Goal: Book appointment/travel/reservation

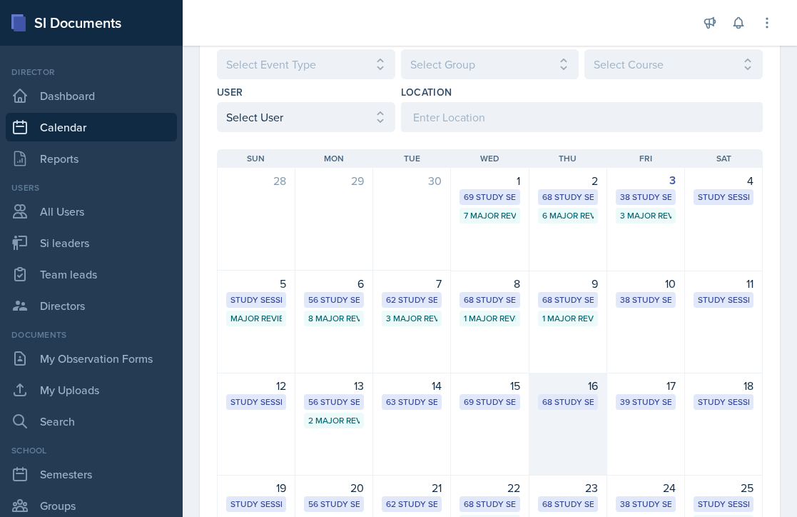
scroll to position [342, 0]
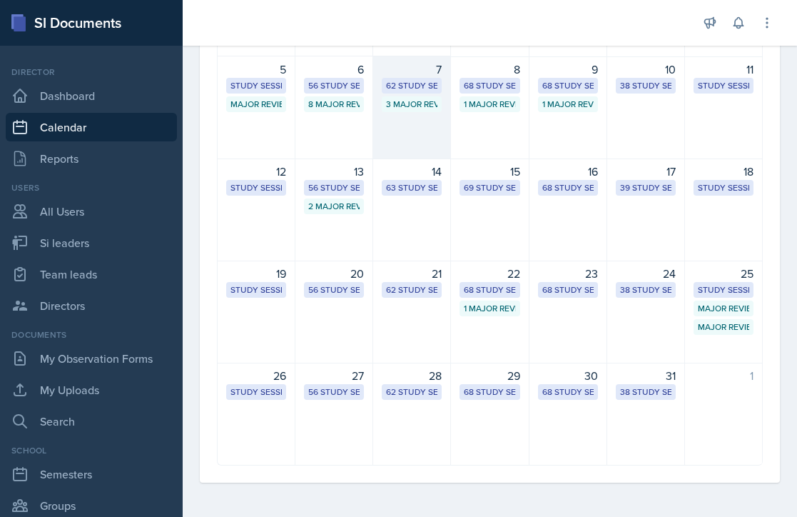
click at [441, 124] on div "7 62 Study Sessions 3 Major Review Sessions" at bounding box center [412, 107] width 78 height 103
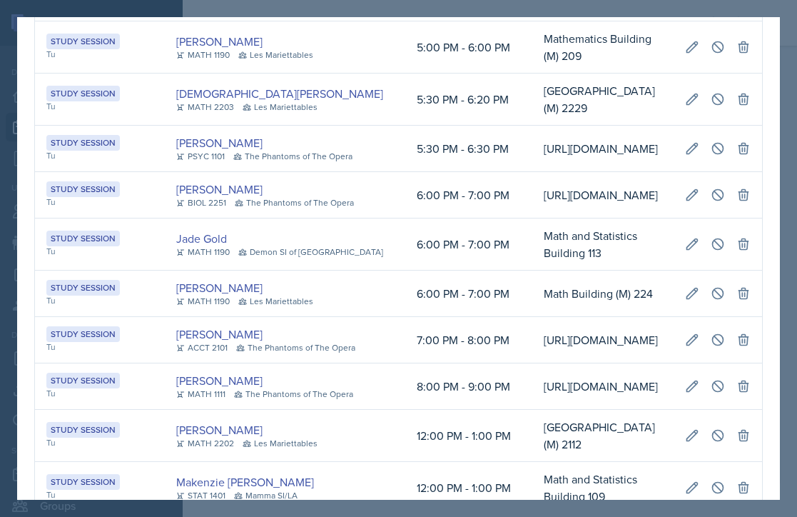
scroll to position [0, 386]
click at [715, 306] on button at bounding box center [718, 293] width 26 height 26
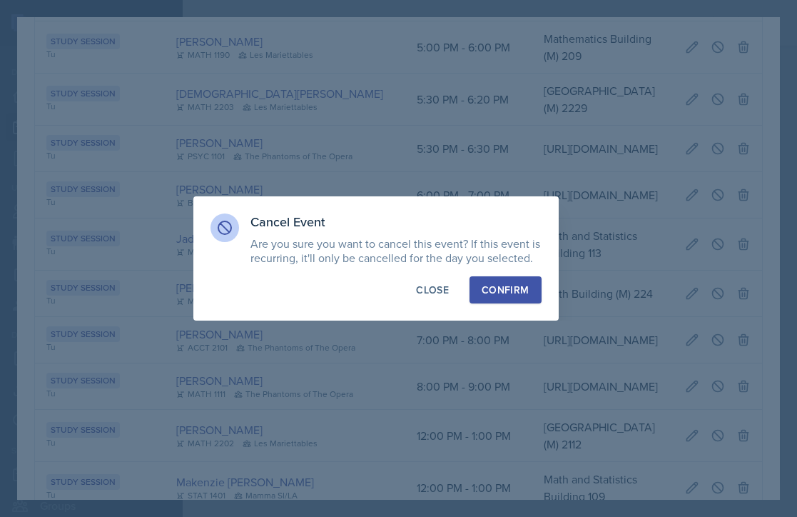
click at [507, 289] on div "Confirm" at bounding box center [505, 290] width 47 height 14
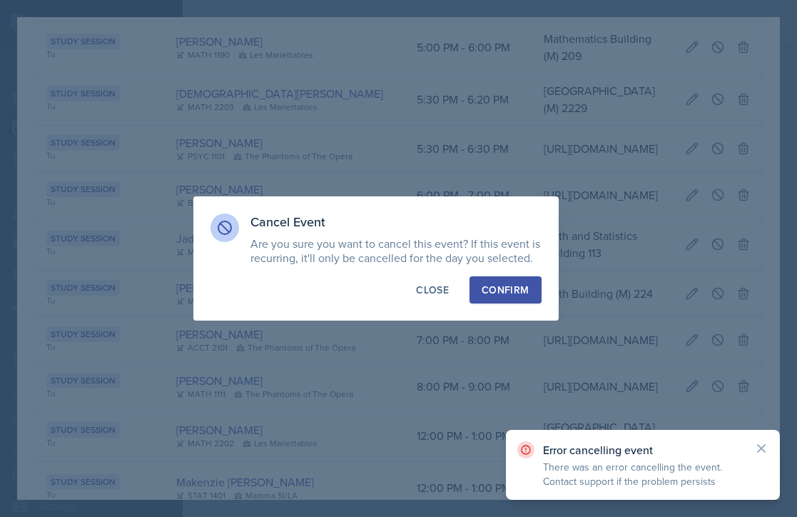
click at [493, 288] on div "Confirm" at bounding box center [505, 290] width 47 height 14
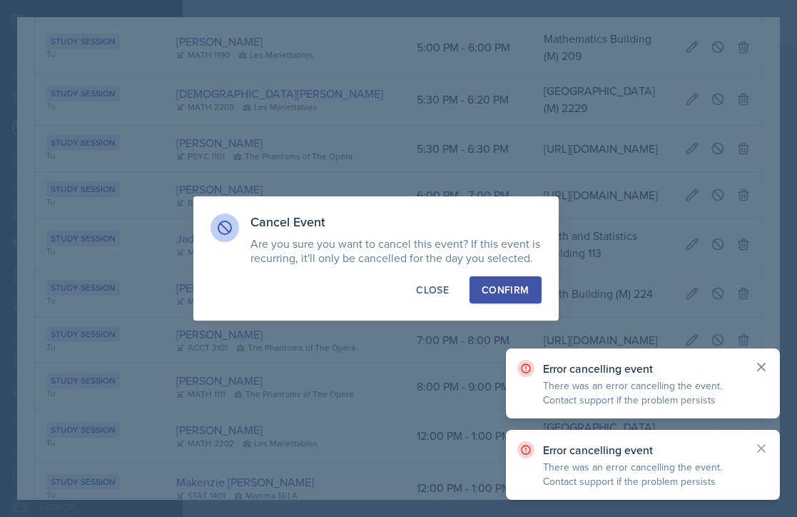
click at [735, 367] on icon at bounding box center [761, 367] width 14 height 14
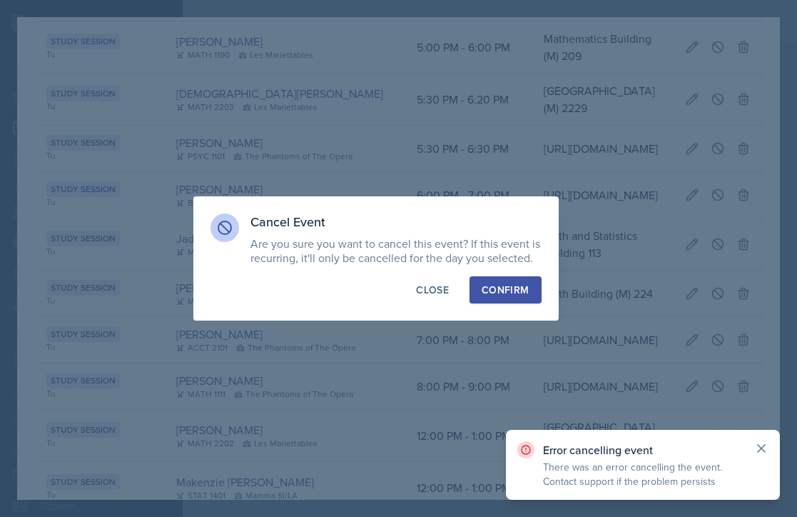
click at [735, 454] on icon at bounding box center [761, 448] width 14 height 14
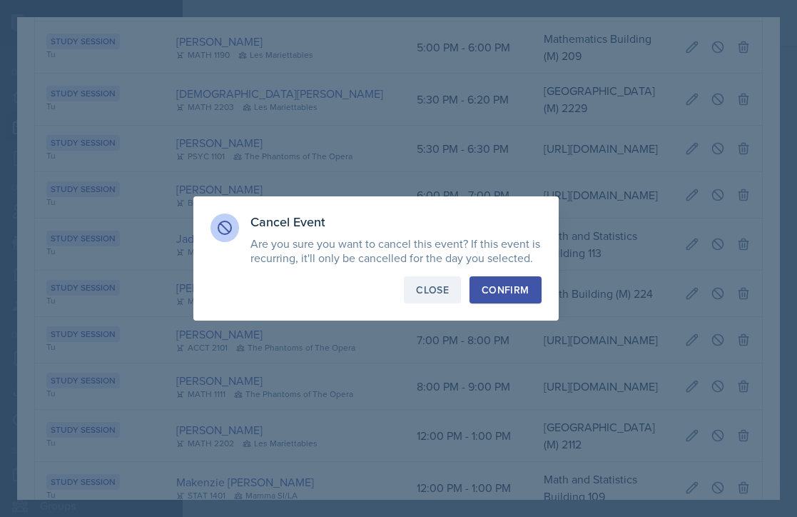
click at [445, 290] on div "Close" at bounding box center [432, 290] width 33 height 14
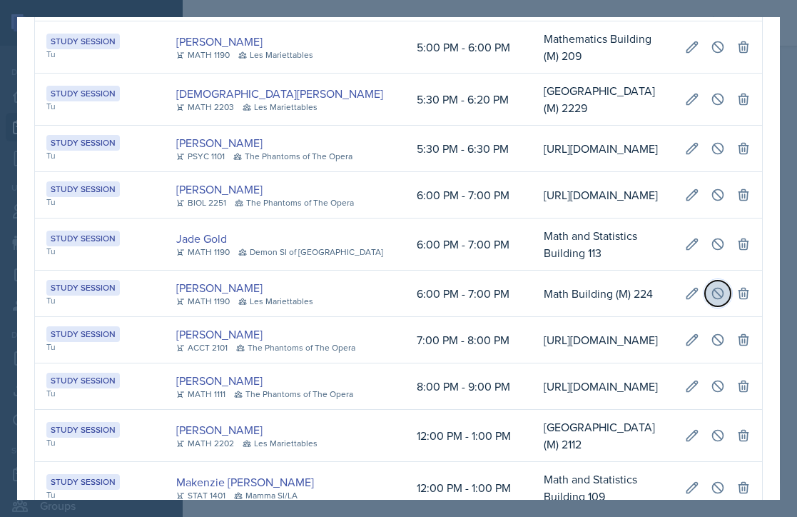
click at [711, 300] on icon at bounding box center [718, 293] width 14 height 14
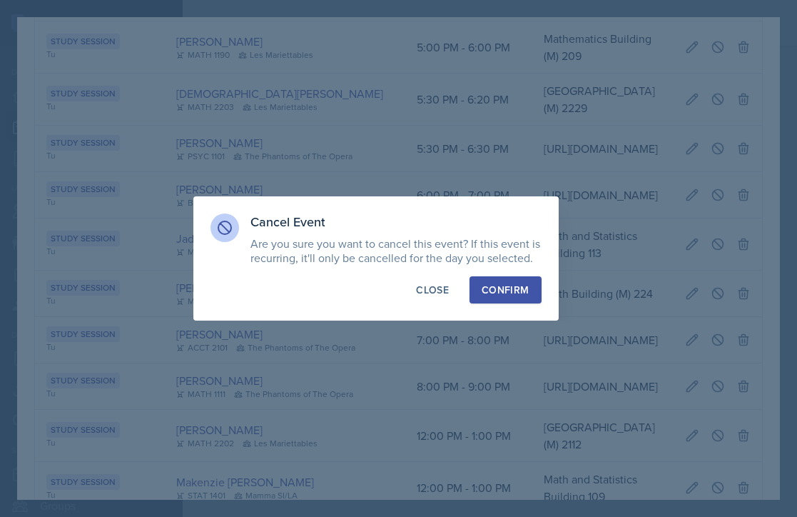
click at [496, 290] on div "Confirm" at bounding box center [505, 290] width 47 height 14
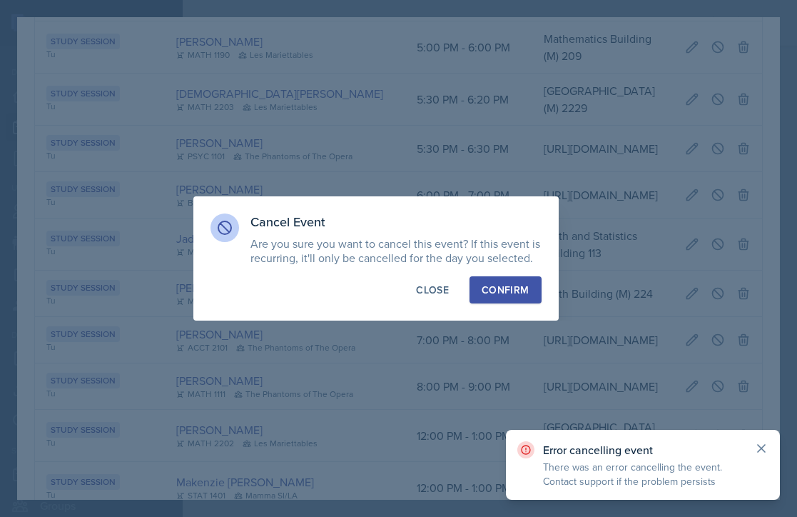
click at [735, 441] on icon at bounding box center [761, 448] width 14 height 14
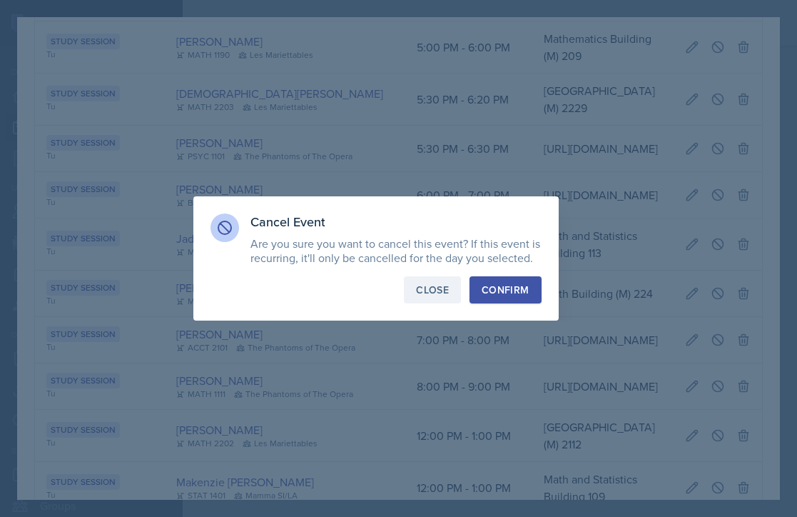
click at [453, 291] on button "Close" at bounding box center [432, 289] width 57 height 27
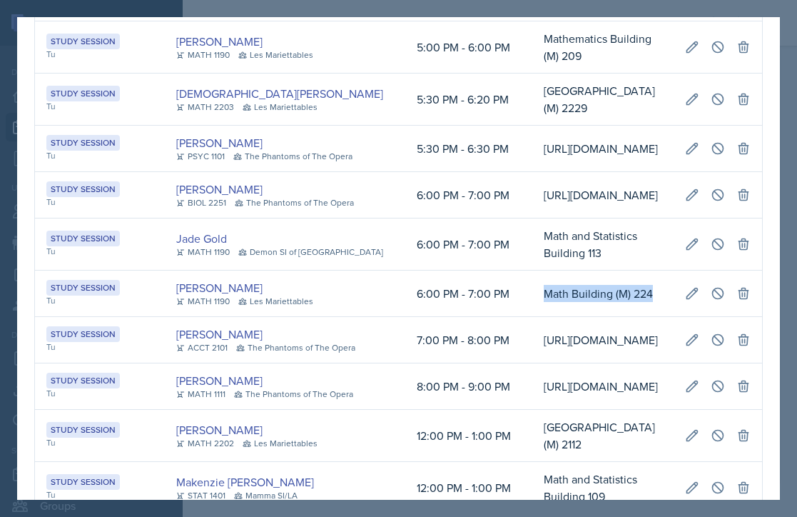
drag, startPoint x: 273, startPoint y: 393, endPoint x: 126, endPoint y: 395, distance: 147.0
click at [532, 317] on td "Math Building (M) 224" at bounding box center [602, 293] width 141 height 46
copy td "Math Building (M) 224"
click at [239, 504] on div at bounding box center [398, 258] width 797 height 517
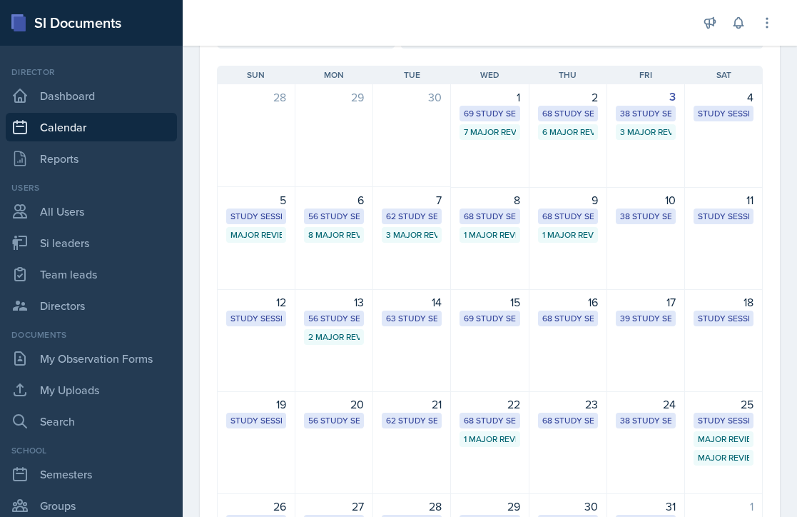
scroll to position [56, 0]
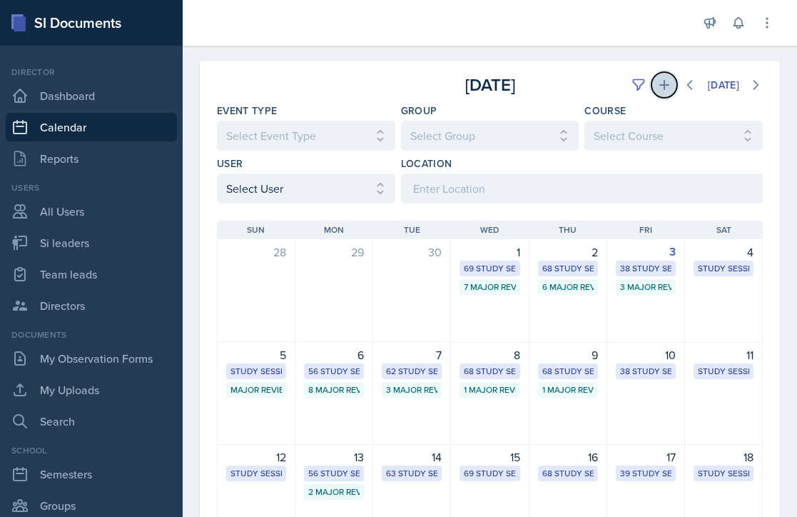
click at [657, 86] on icon at bounding box center [664, 85] width 14 height 14
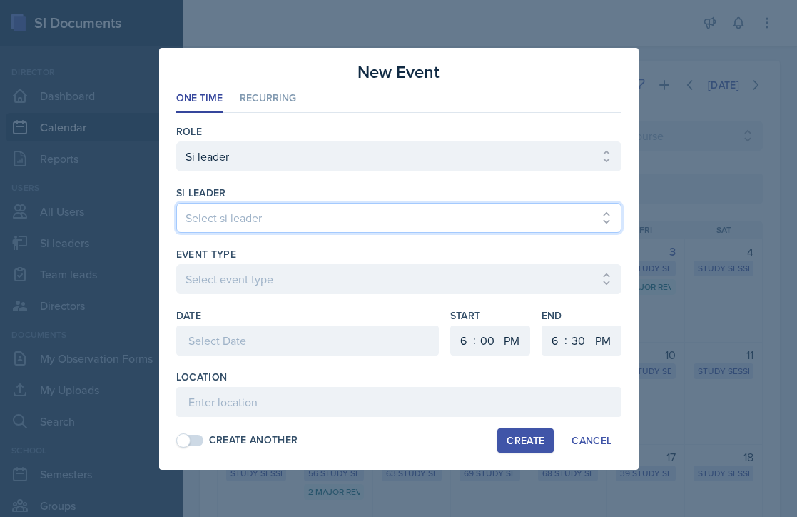
click at [457, 215] on select "Select si leader [PERSON_NAME] [PERSON_NAME] [PERSON_NAME] [PERSON_NAME] [PERSO…" at bounding box center [398, 218] width 445 height 30
select select "c10a65c8-c160-430a-97b7-d42fad797ba9"
click at [176, 203] on select "Select si leader [PERSON_NAME] [PERSON_NAME] [PERSON_NAME] [PERSON_NAME] [PERSO…" at bounding box center [398, 218] width 445 height 30
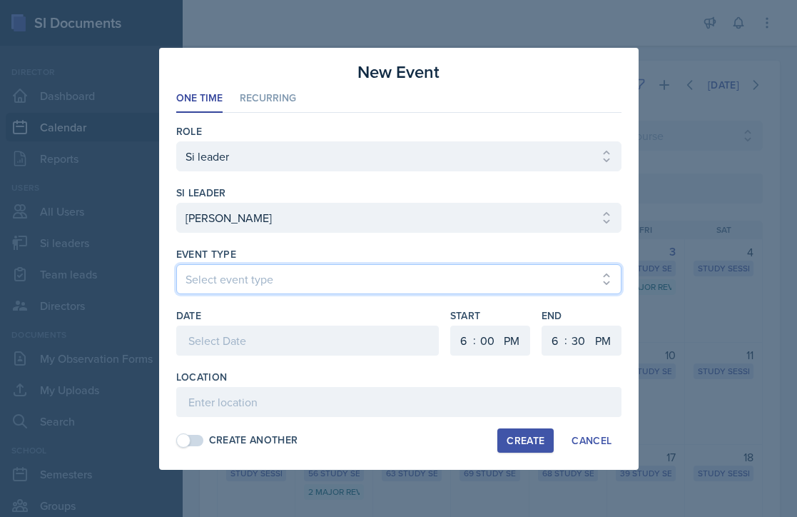
click at [339, 284] on select "Select event type Major Review Session Study Session" at bounding box center [398, 279] width 445 height 30
select select "66bb7cbf-e419-488b-a7ef-f63bc5f9ed04"
click at [176, 264] on select "Select event type Major Review Session Study Session" at bounding box center [398, 279] width 445 height 30
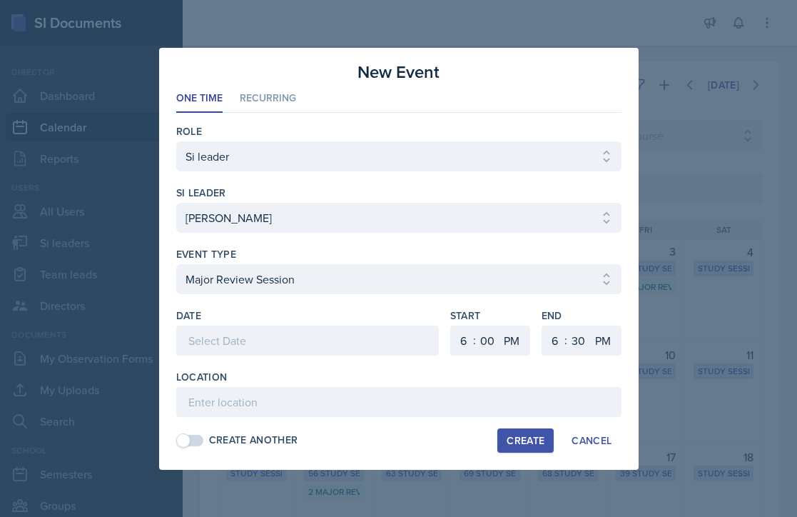
click at [343, 324] on div "Date" at bounding box center [307, 338] width 263 height 61
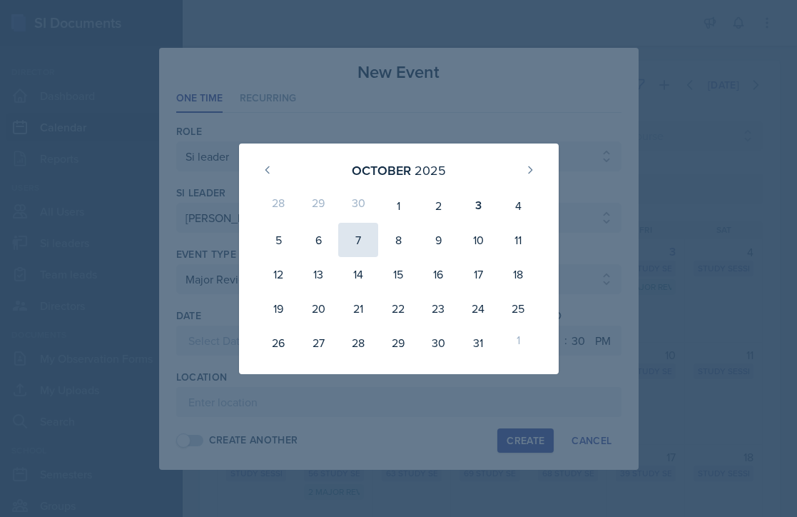
click at [362, 243] on div "7" at bounding box center [358, 240] width 40 height 34
type input "[DATE]"
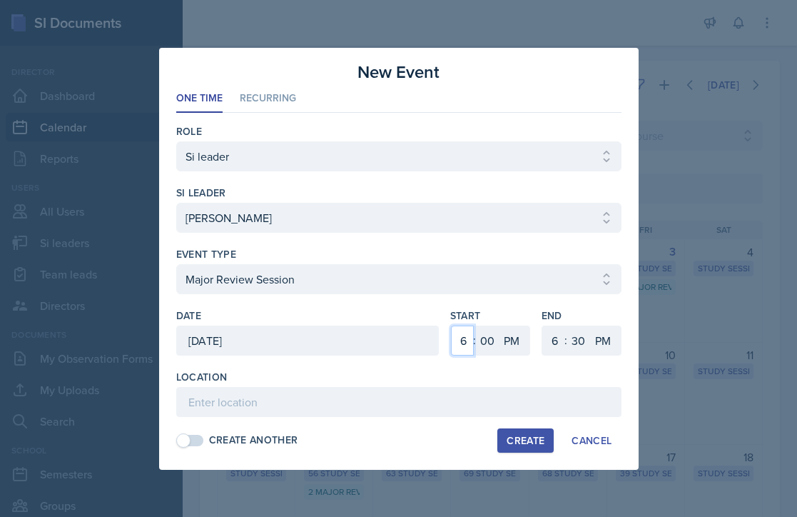
click at [467, 340] on select "1 2 3 4 5 6 7 8 9 10 11 12" at bounding box center [462, 340] width 23 height 30
click at [551, 345] on select "1 2 3 4 5 6 7 8 9 10 11 12" at bounding box center [553, 340] width 23 height 30
select select "8"
click at [542, 325] on select "1 2 3 4 5 6 7 8 9 10 11 12" at bounding box center [553, 340] width 23 height 30
click at [572, 327] on select "00 05 10 15 20 25 30 35 40 45 50 55" at bounding box center [578, 340] width 23 height 30
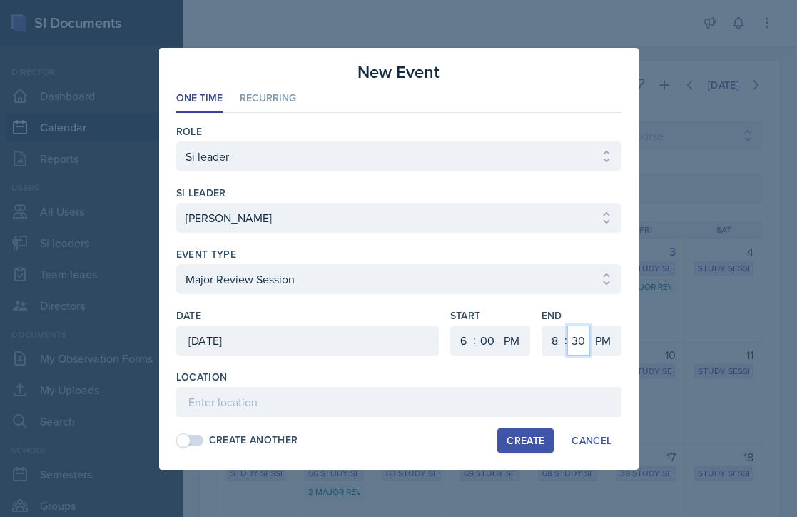
select select "0"
click at [567, 325] on select "00 05 10 15 20 25 30 35 40 45 50 55" at bounding box center [578, 340] width 23 height 30
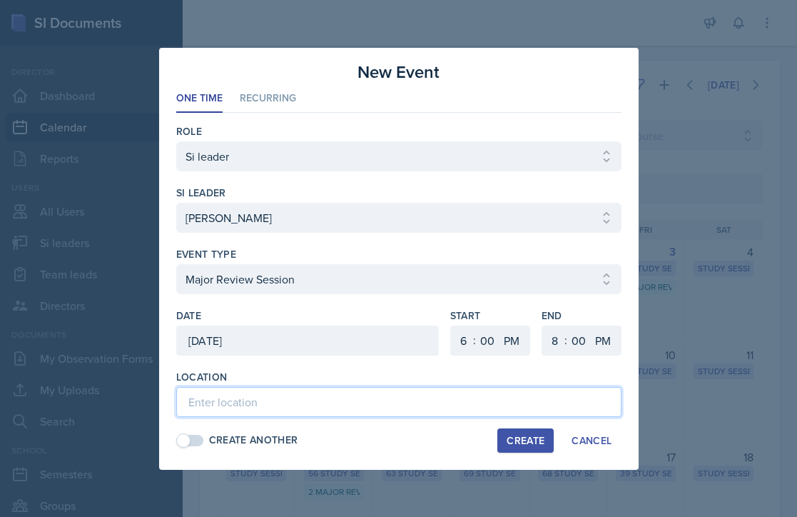
paste input "Math Building (M) 224"
type input "Math Building (M) 224"
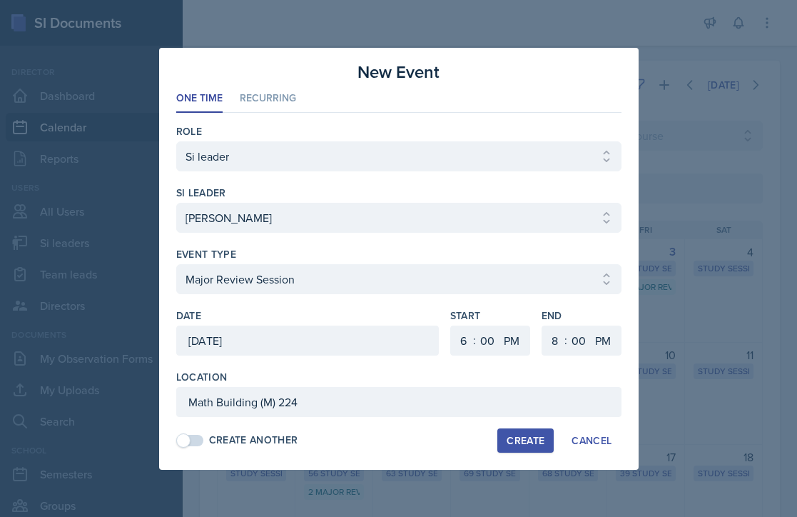
click at [519, 440] on div "Create" at bounding box center [526, 440] width 38 height 11
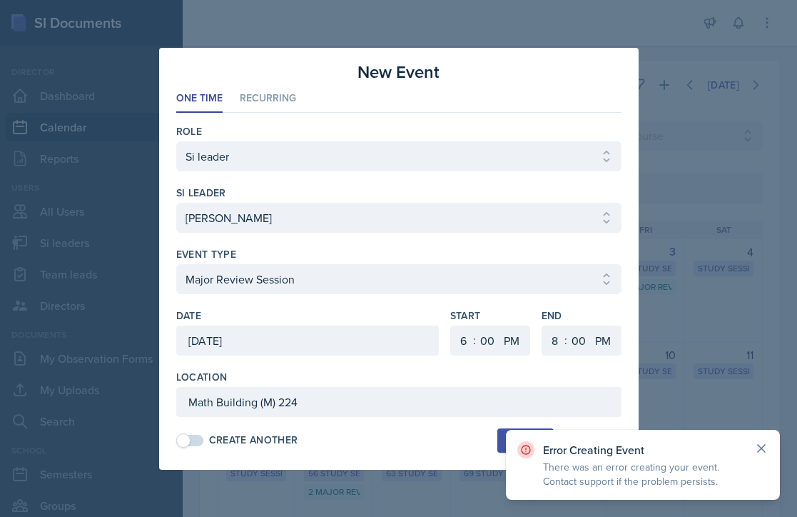
click at [735, 448] on icon at bounding box center [761, 448] width 14 height 14
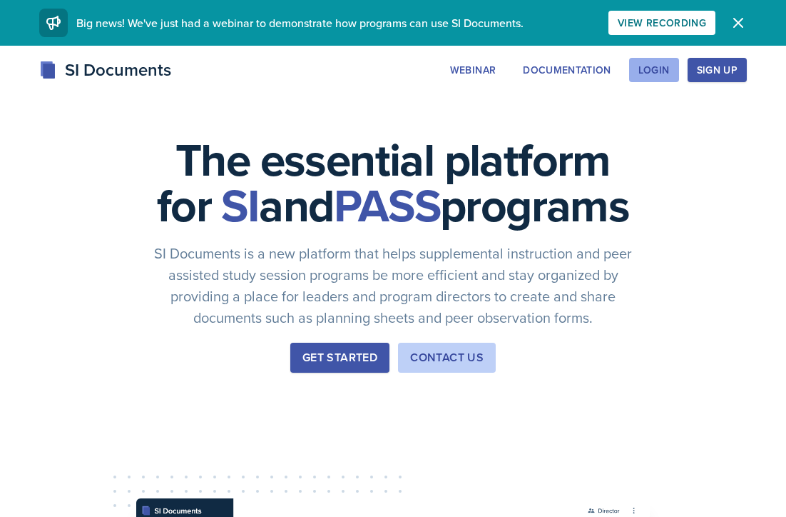
click at [679, 76] on button "Login" at bounding box center [654, 70] width 50 height 24
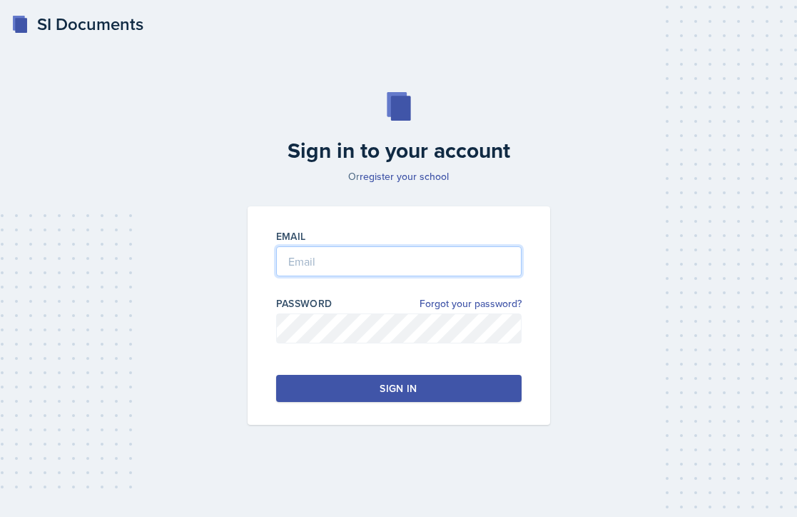
type input "tregist8@students.kennesaw.edu"
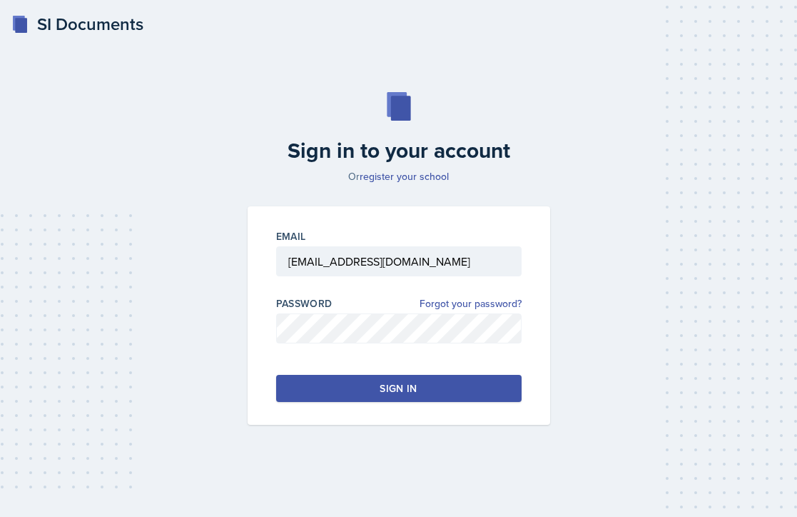
click at [404, 387] on div "Sign in" at bounding box center [398, 388] width 37 height 14
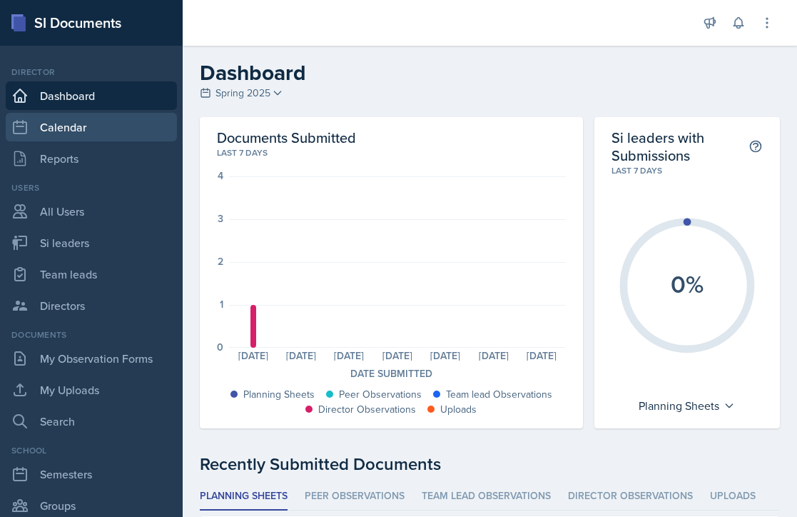
click at [93, 119] on link "Calendar" at bounding box center [91, 127] width 171 height 29
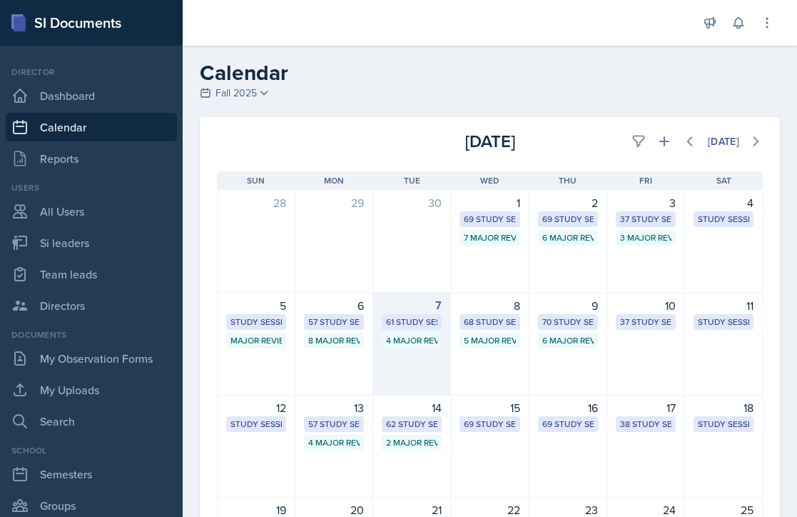
click at [387, 344] on div "4 Major Review Sessions" at bounding box center [411, 340] width 51 height 13
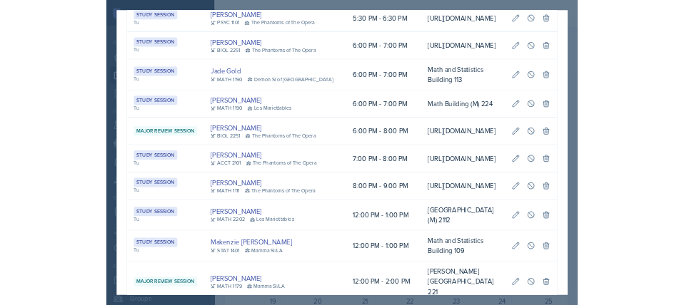
scroll to position [0, 386]
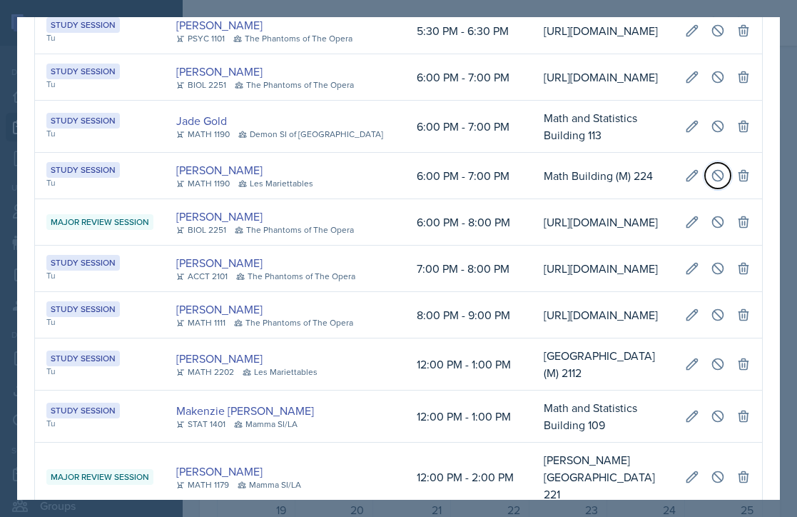
click at [709, 188] on button at bounding box center [718, 176] width 26 height 26
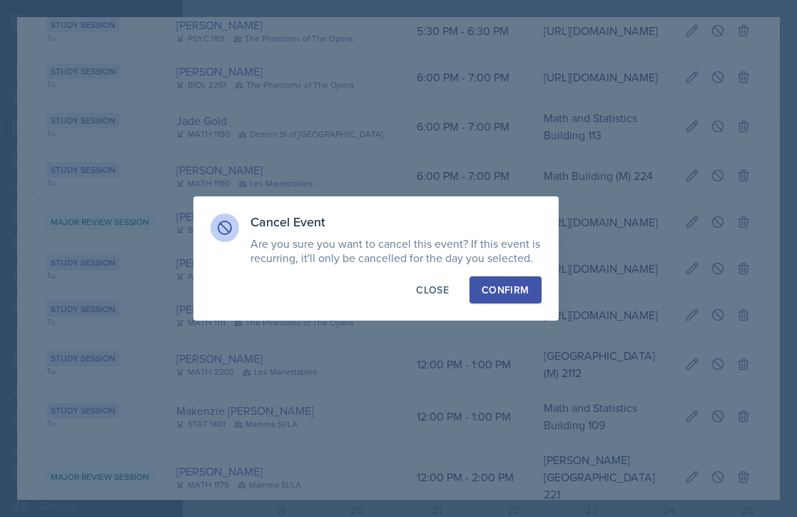
click at [512, 291] on div "Confirm" at bounding box center [505, 290] width 47 height 14
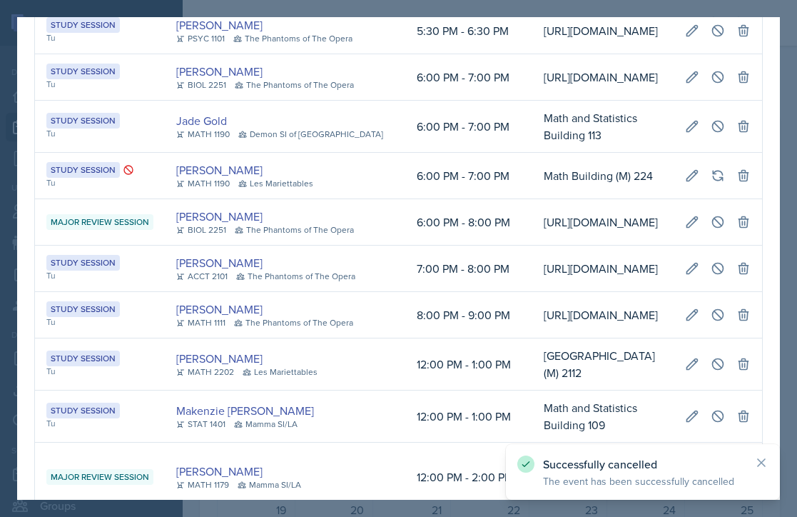
click at [786, 232] on div at bounding box center [398, 258] width 797 height 517
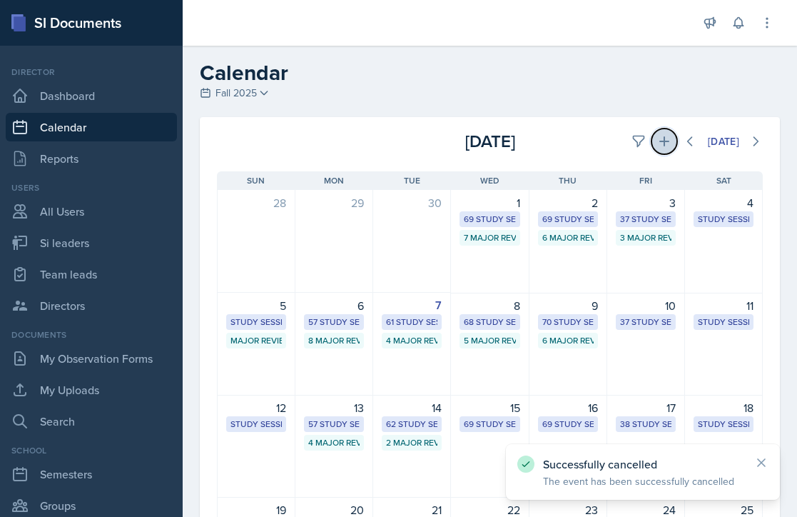
click at [651, 149] on button at bounding box center [664, 141] width 26 height 26
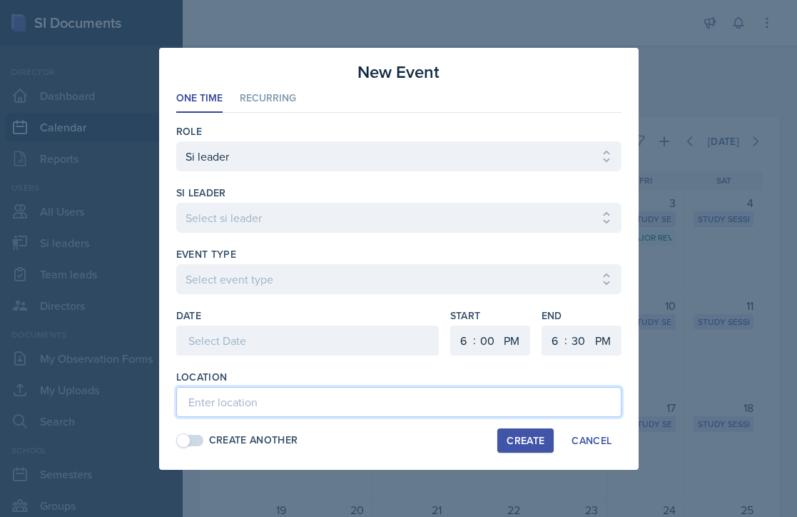
paste input "Math Building (M) 224"
type input "Math Building (M) 224"
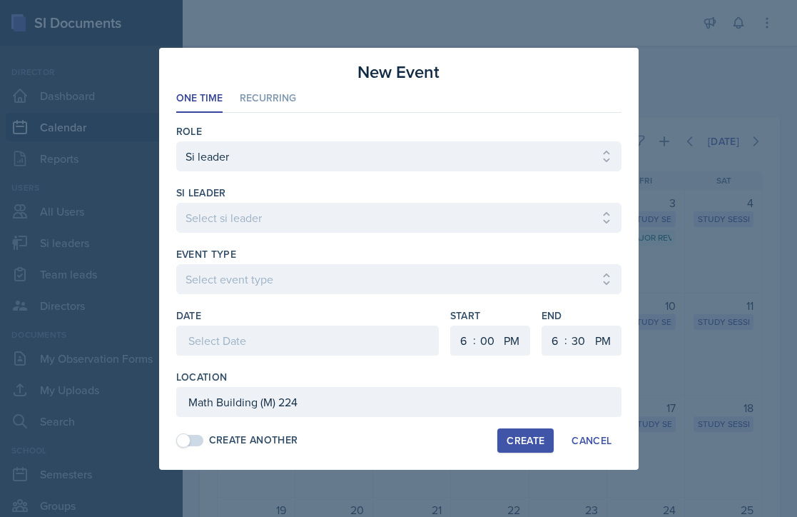
click at [347, 337] on div at bounding box center [307, 340] width 263 height 30
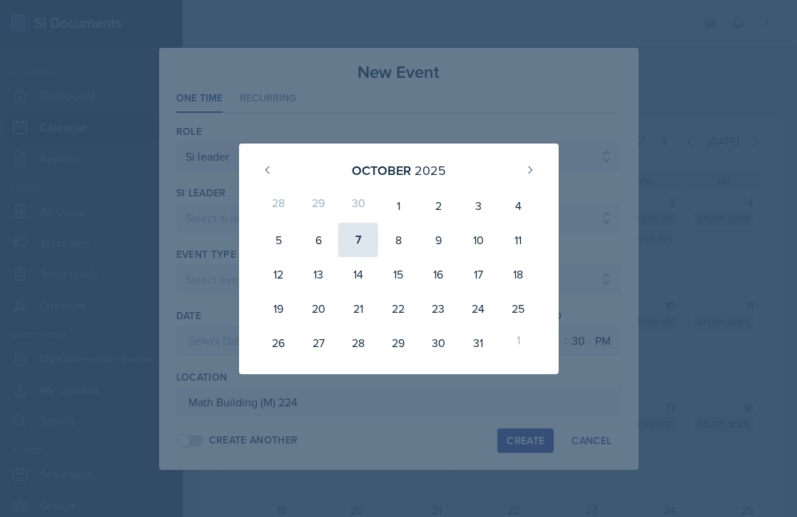
click at [358, 247] on div "7" at bounding box center [358, 240] width 40 height 34
type input "[DATE]"
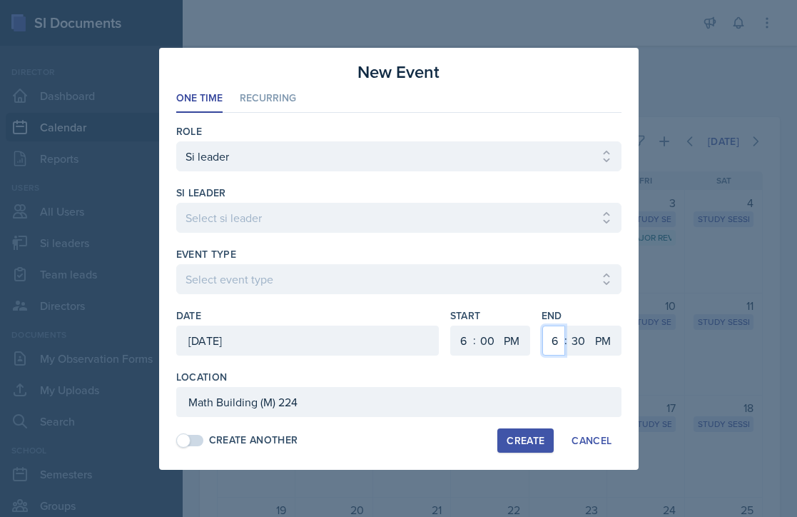
click at [557, 344] on select "1 2 3 4 5 6 7 8 9 10 11 12" at bounding box center [553, 340] width 23 height 30
select select "8"
click at [542, 325] on select "1 2 3 4 5 6 7 8 9 10 11 12" at bounding box center [553, 340] width 23 height 30
click at [579, 331] on select "00 05 10 15 20 25 30 35 40 45 50 55" at bounding box center [578, 340] width 23 height 30
click at [591, 369] on div "End 1 2 3 4 5 6 7 8 9 10 11 12 : 00 05 10 15 20 25 30 35 40 45 50 55 AM PM" at bounding box center [582, 338] width 80 height 61
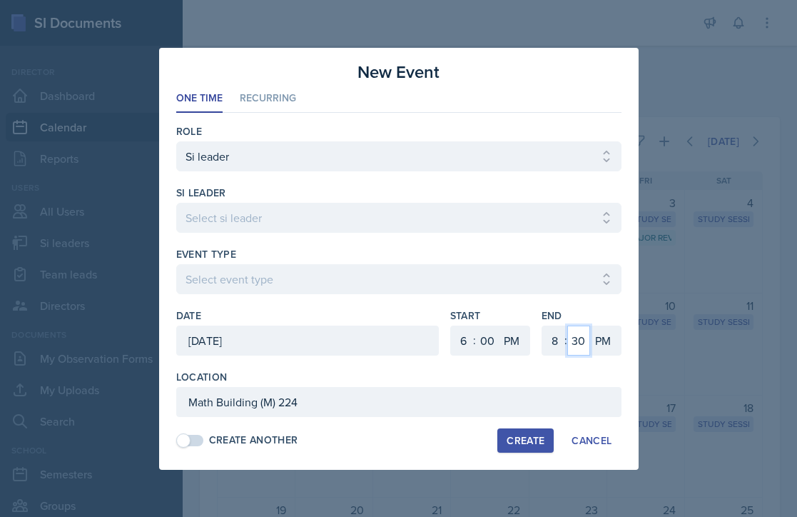
click at [584, 339] on select "00 05 10 15 20 25 30 35 40 45 50 55" at bounding box center [578, 340] width 23 height 30
select select "0"
click at [567, 325] on select "00 05 10 15 20 25 30 35 40 45 50 55" at bounding box center [578, 340] width 23 height 30
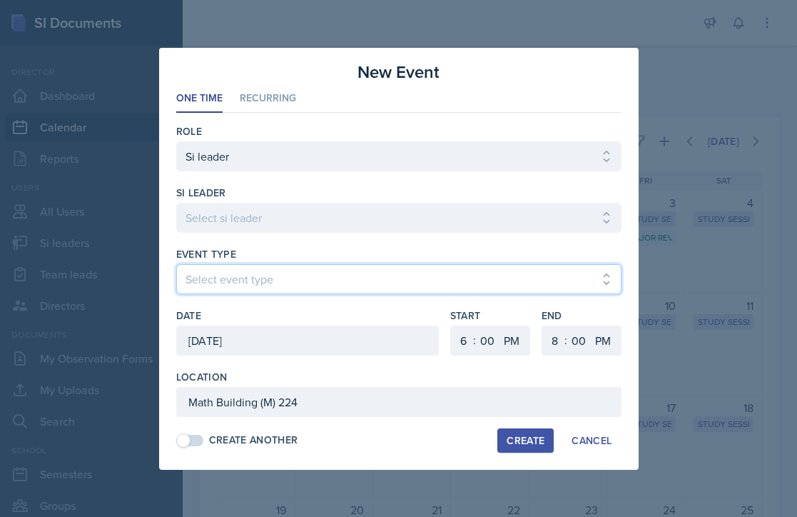
click at [409, 283] on select "Select event type Major Review Session Study Session" at bounding box center [398, 279] width 445 height 30
select select "66bb7cbf-e419-488b-a7ef-f63bc5f9ed04"
click at [176, 264] on select "Select event type Major Review Session Study Session" at bounding box center [398, 279] width 445 height 30
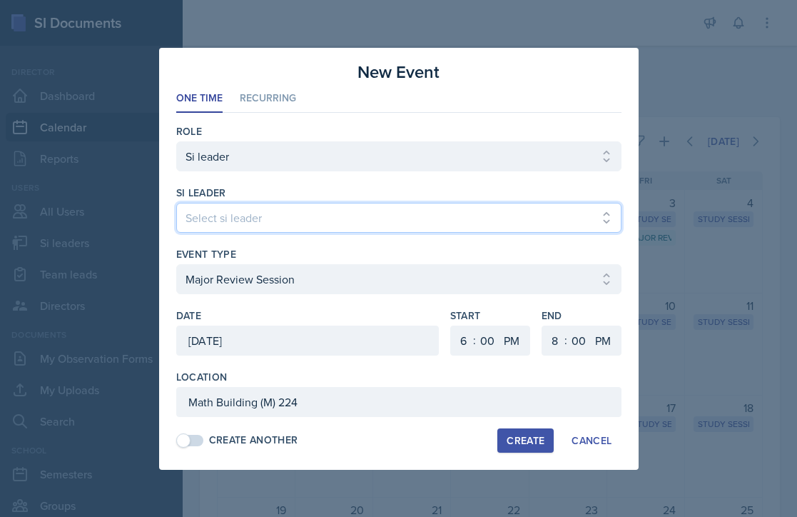
click at [325, 228] on select "Select si leader [PERSON_NAME] [PERSON_NAME] [PERSON_NAME] [PERSON_NAME] [PERSO…" at bounding box center [398, 218] width 445 height 30
select select "c10a65c8-c160-430a-97b7-d42fad797ba9"
click at [176, 203] on select "Select si leader [PERSON_NAME] [PERSON_NAME] [PERSON_NAME] [PERSON_NAME] [PERSO…" at bounding box center [398, 218] width 445 height 30
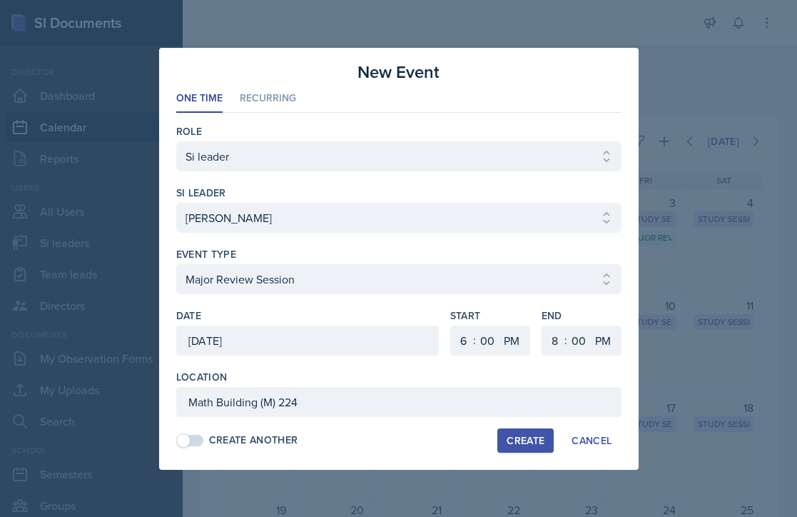
click at [524, 441] on div "Create" at bounding box center [526, 440] width 38 height 11
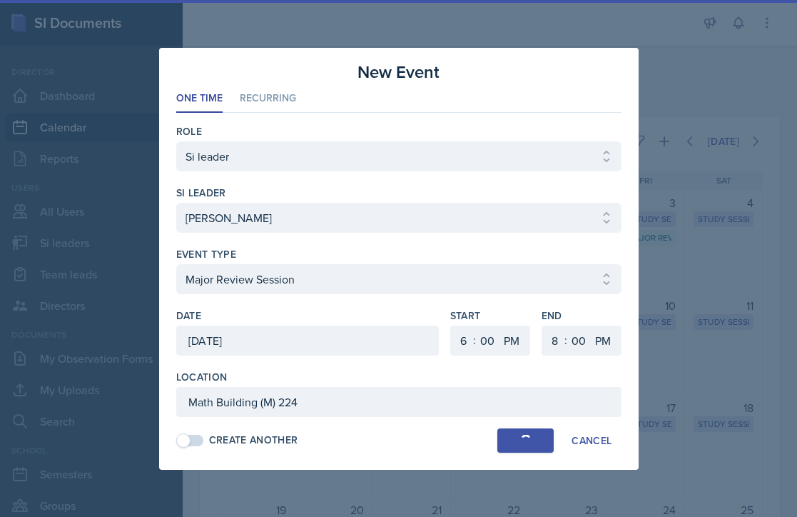
select select
select select "6"
select select "30"
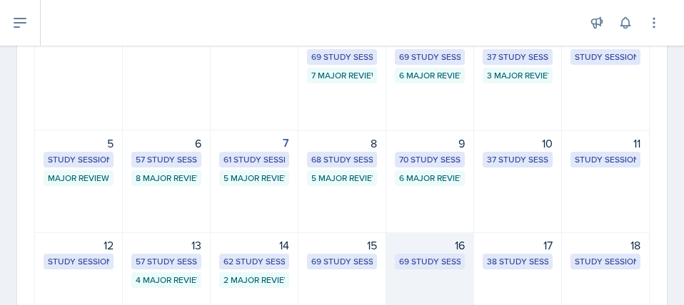
scroll to position [71, 0]
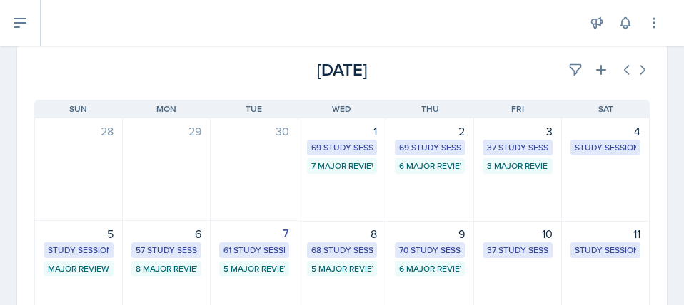
drag, startPoint x: 483, startPoint y: 245, endPoint x: 499, endPoint y: 229, distance: 22.7
click at [499, 229] on div "10" at bounding box center [517, 233] width 70 height 17
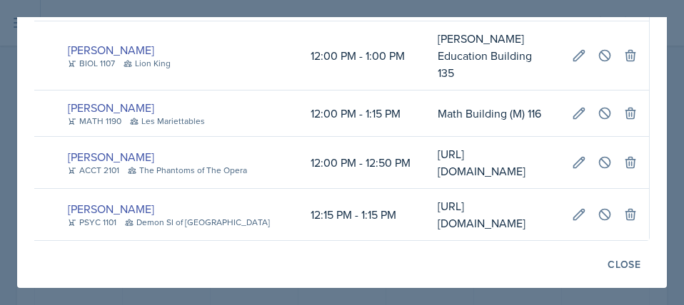
scroll to position [0, 479]
click at [599, 61] on icon at bounding box center [604, 55] width 11 height 11
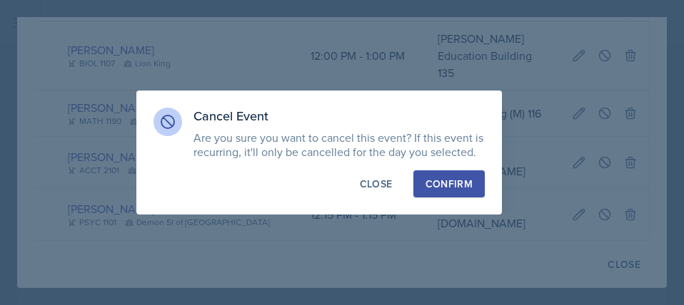
click at [467, 181] on div "Confirm" at bounding box center [448, 184] width 47 height 14
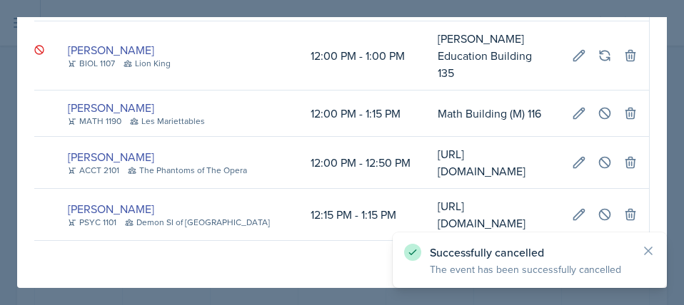
click at [670, 118] on div at bounding box center [342, 152] width 684 height 305
